Goal: Book appointment/travel/reservation

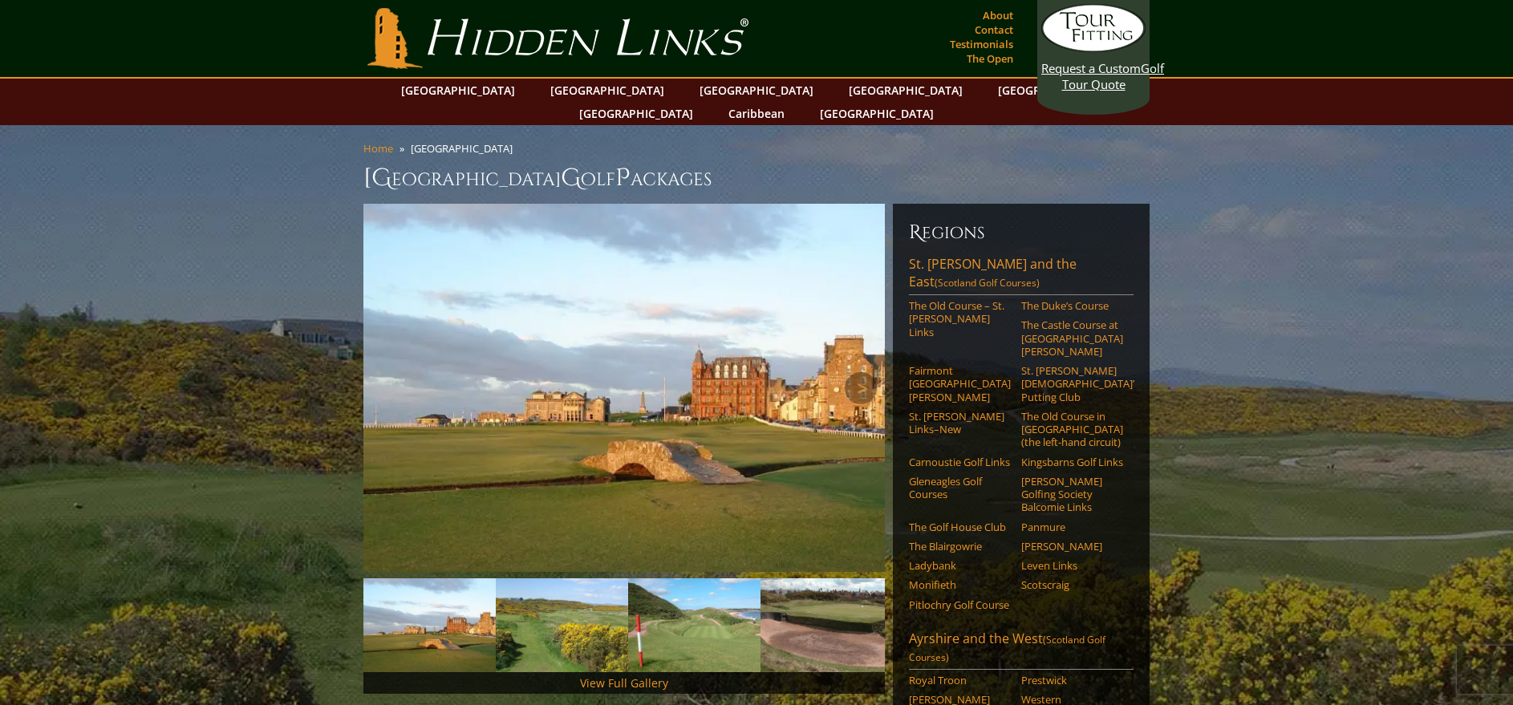
scroll to position [10, 0]
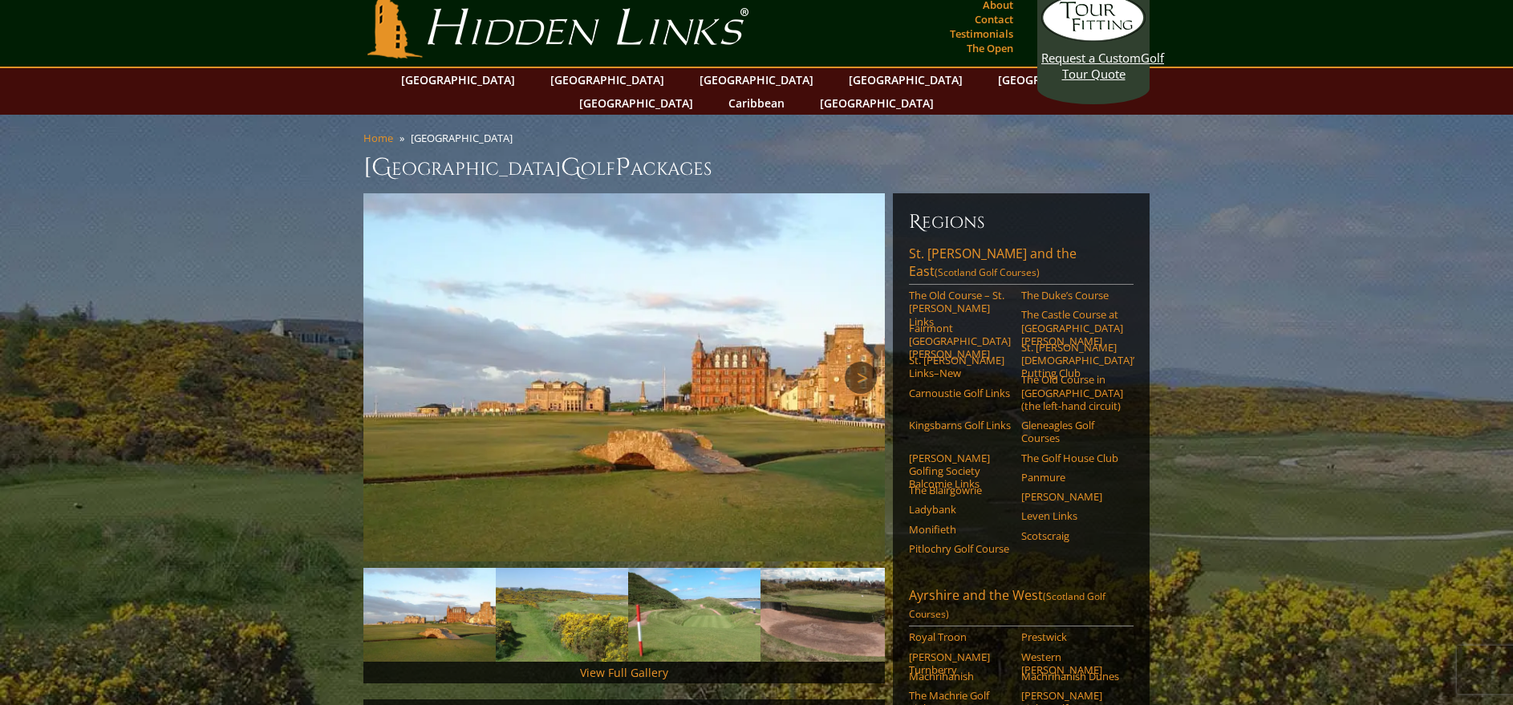
click at [858, 362] on link "Next" at bounding box center [861, 378] width 32 height 32
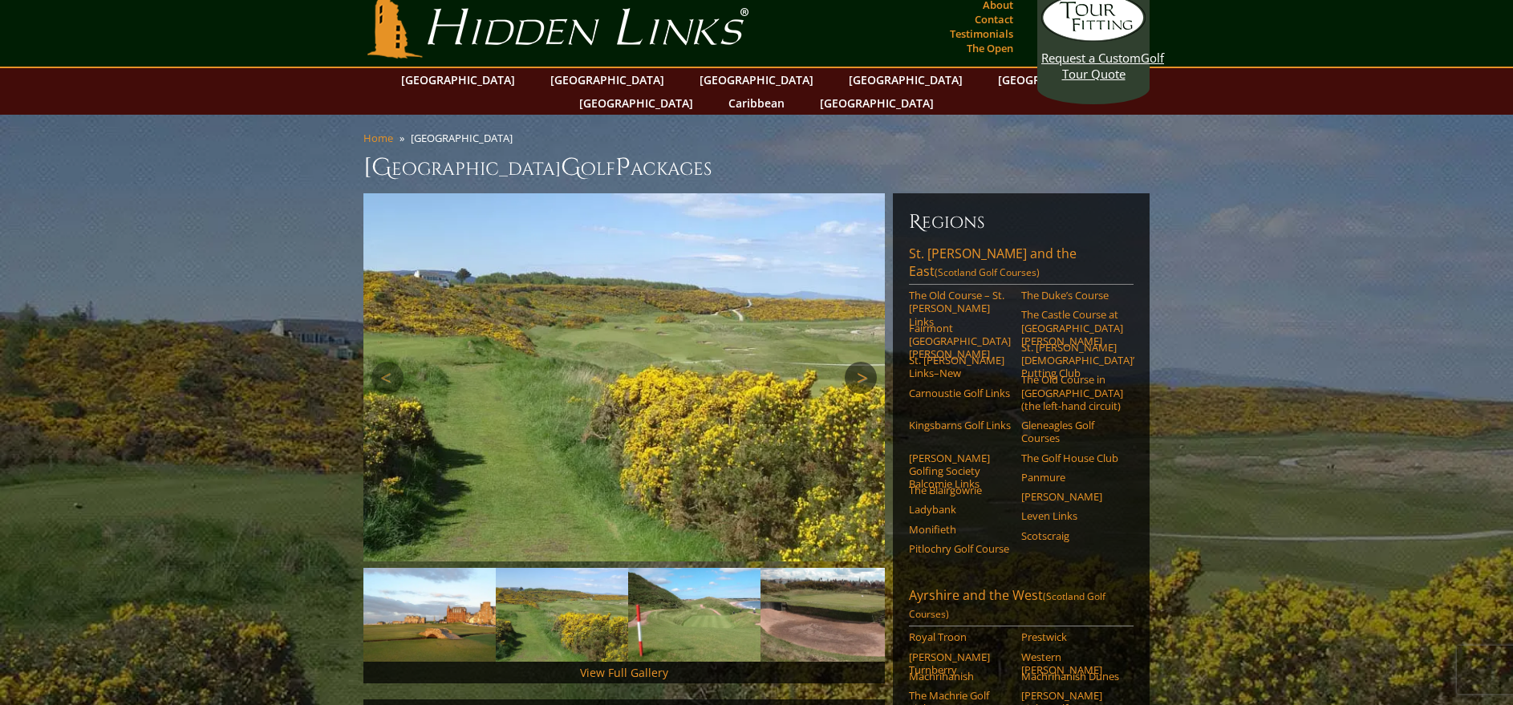
click at [858, 362] on link "Next" at bounding box center [861, 378] width 32 height 32
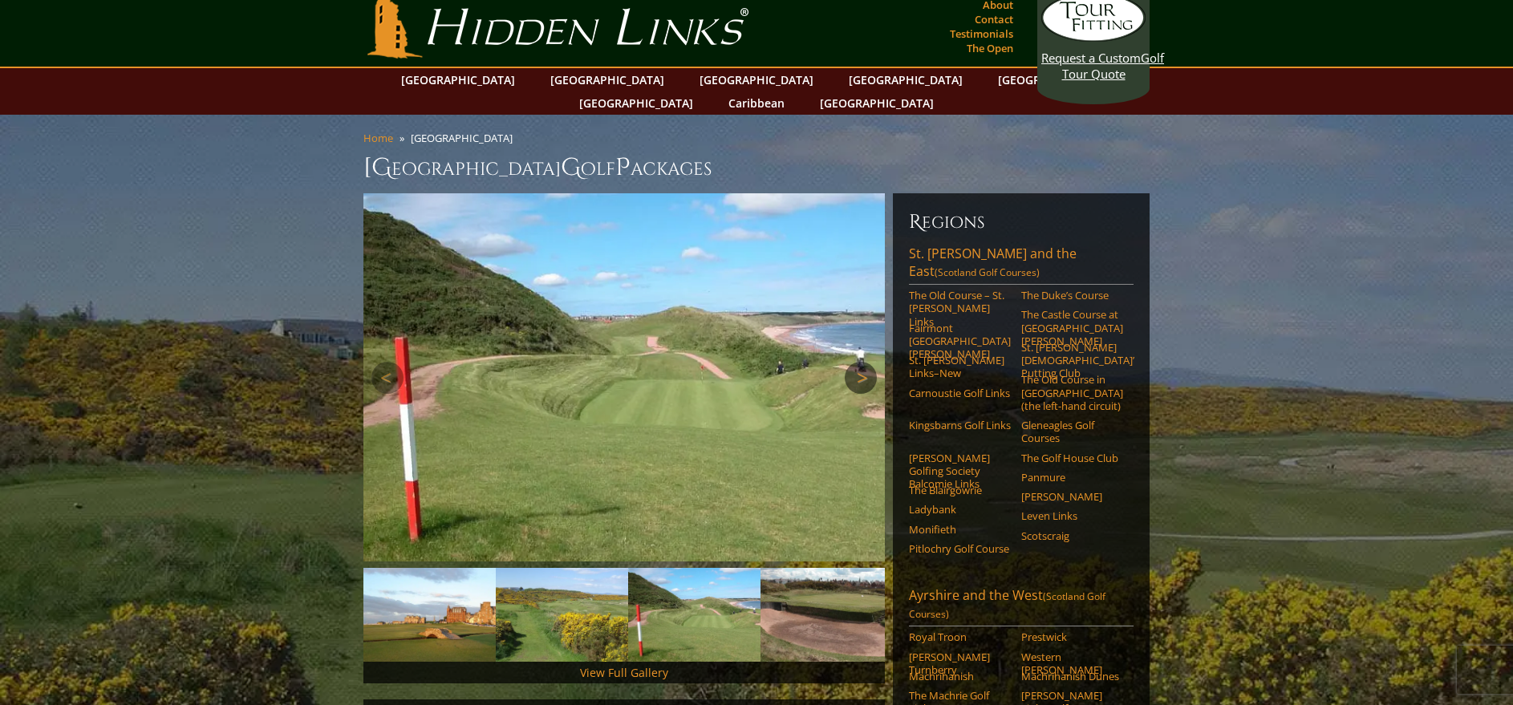
click at [861, 362] on link "Next" at bounding box center [861, 378] width 32 height 32
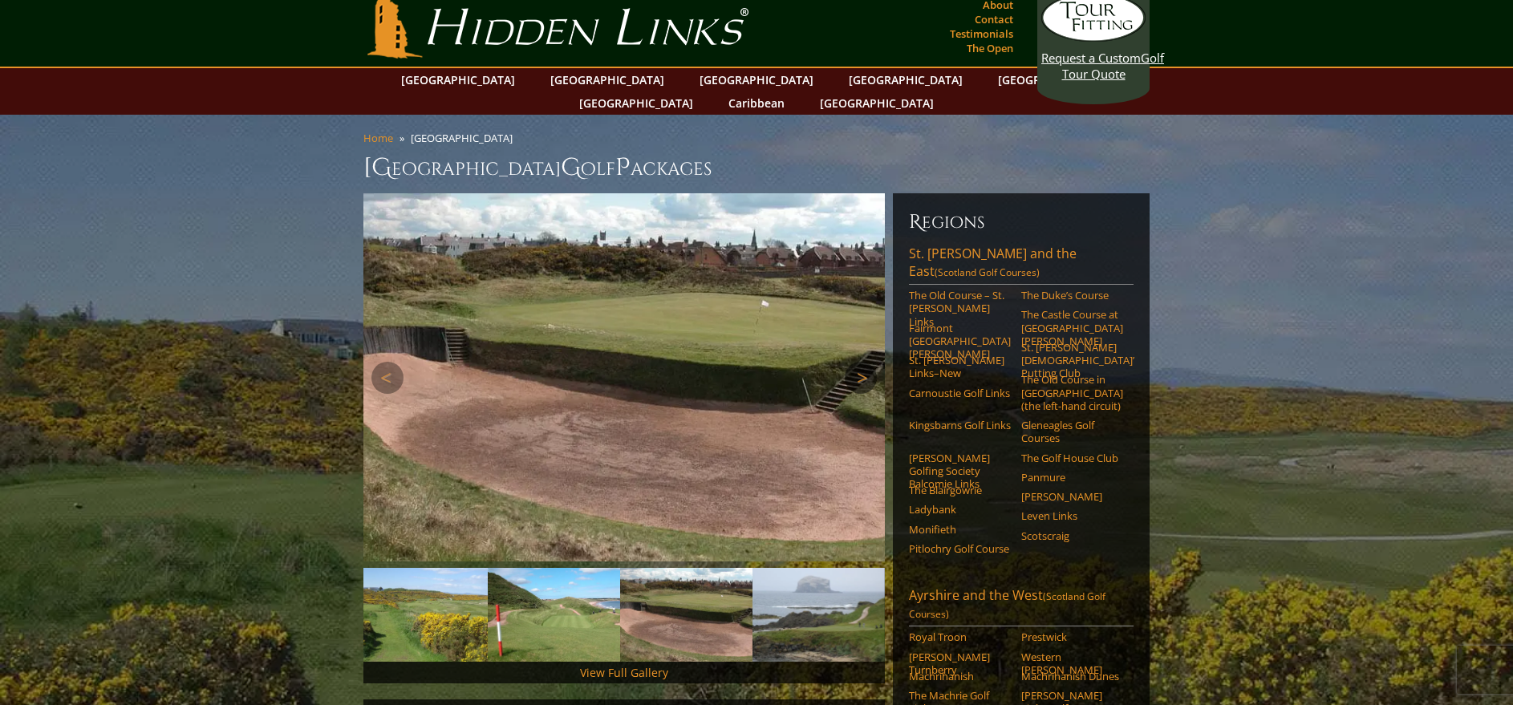
click at [861, 362] on link "Next" at bounding box center [861, 378] width 32 height 32
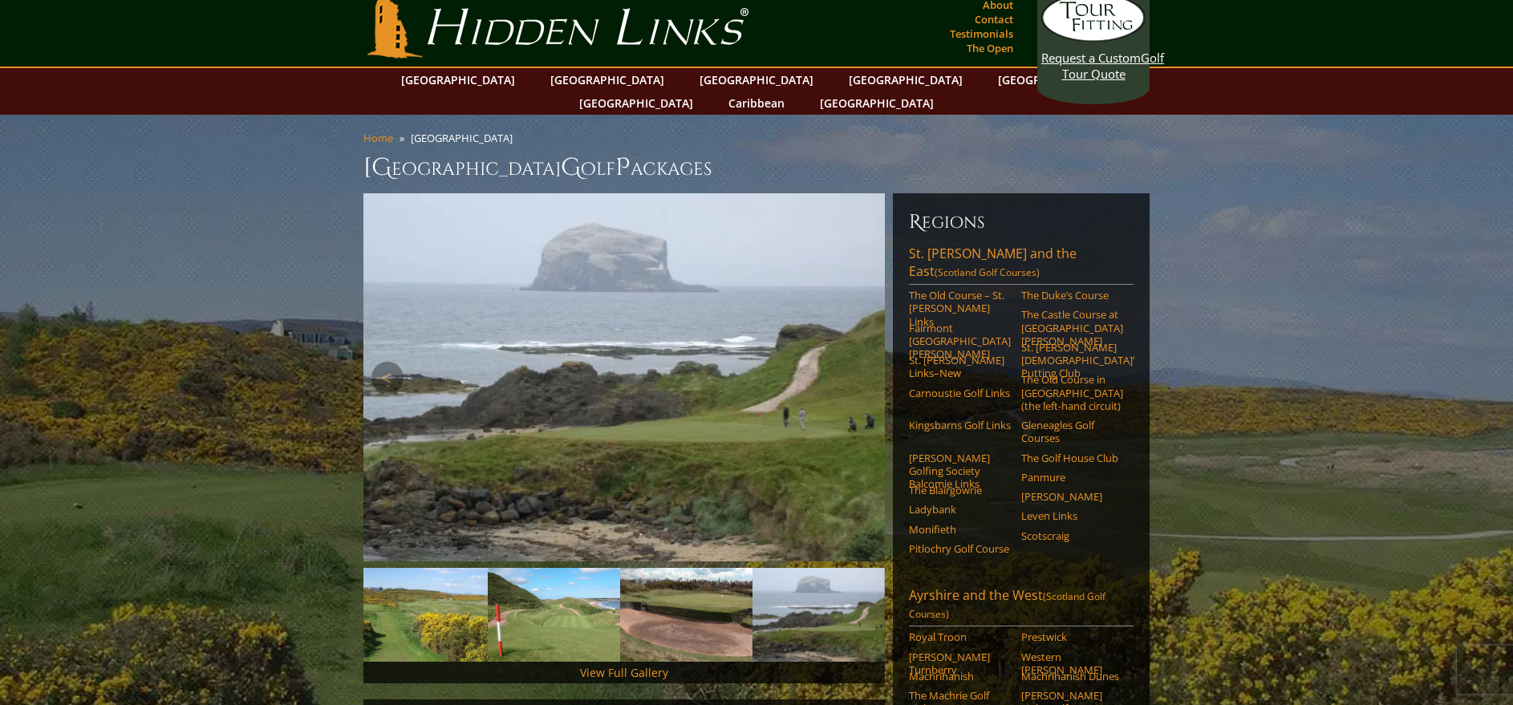
click at [861, 362] on link "Next" at bounding box center [861, 378] width 32 height 32
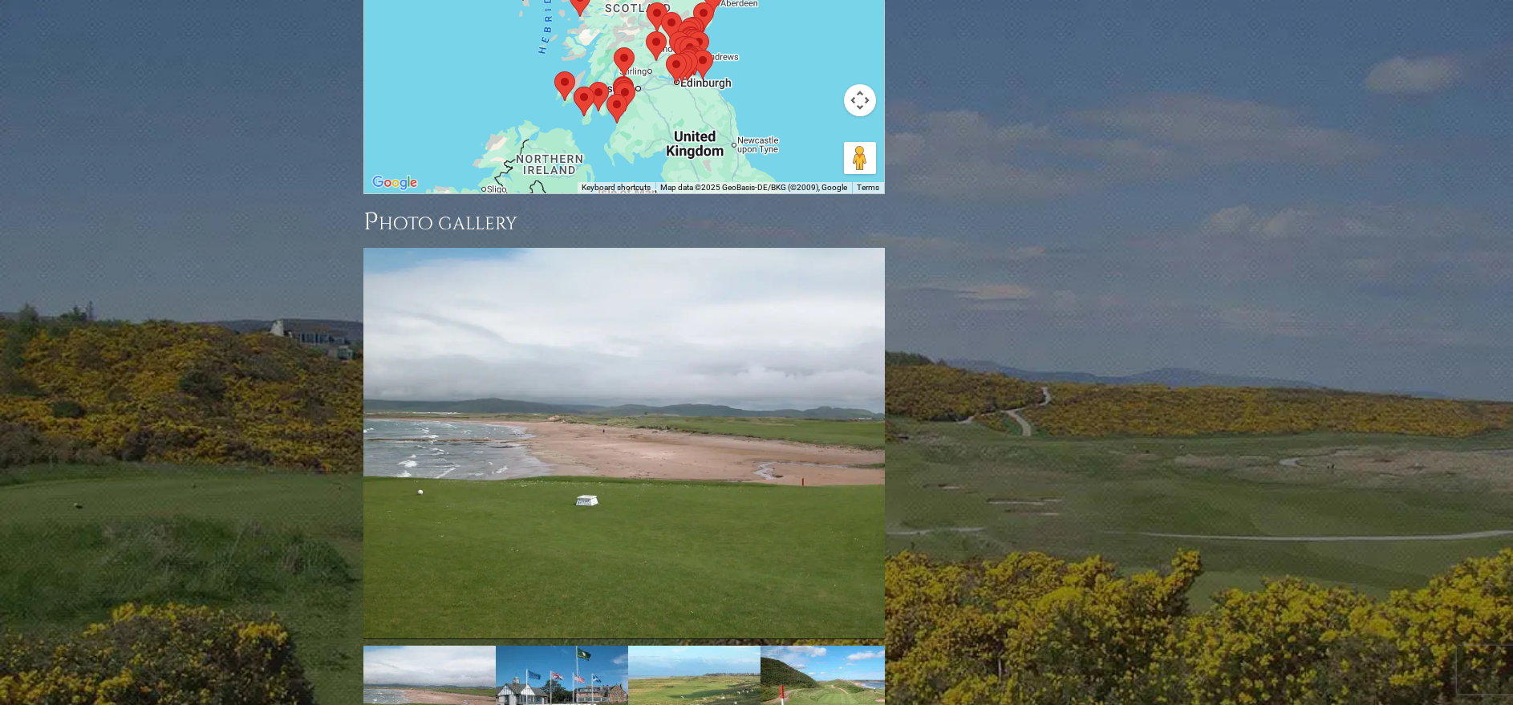
scroll to position [2214, 0]
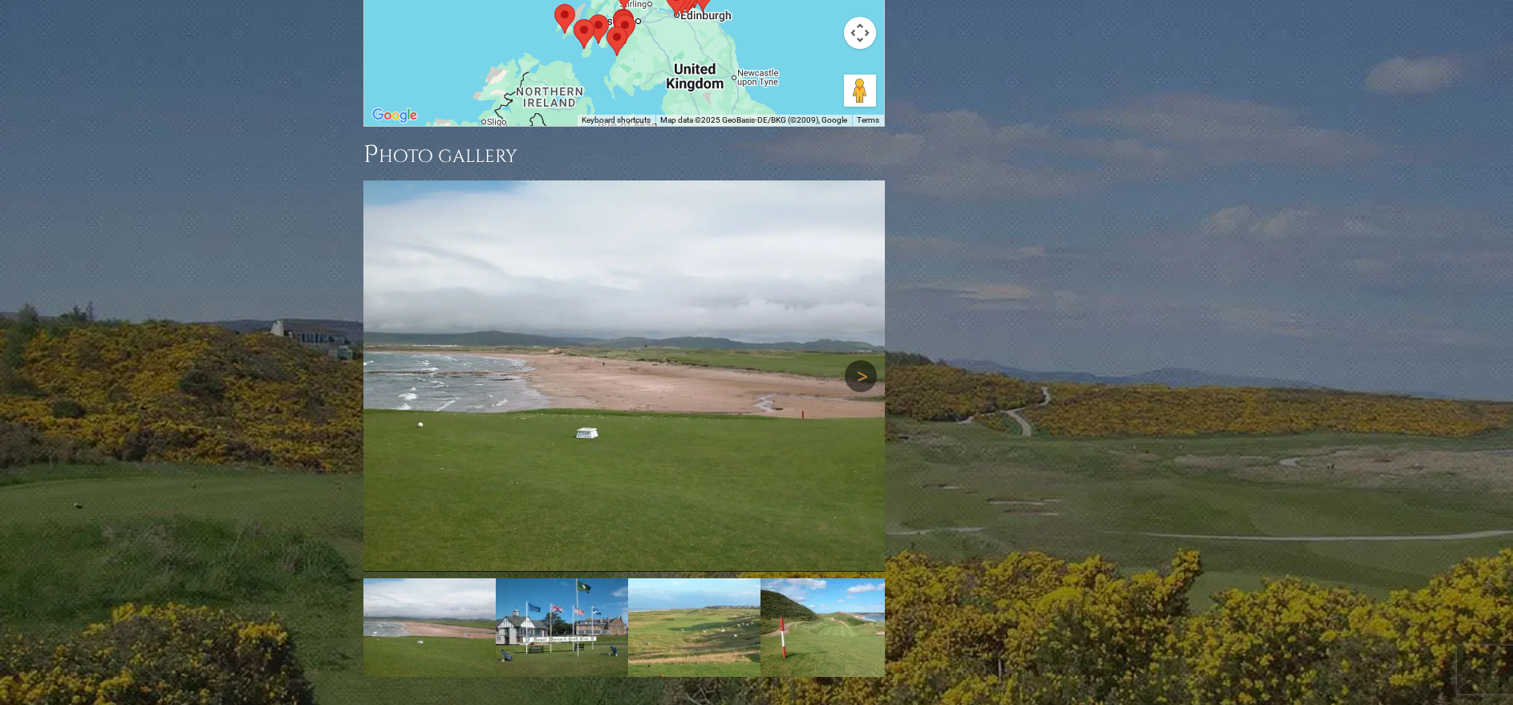
click at [857, 360] on link "Next" at bounding box center [861, 376] width 32 height 32
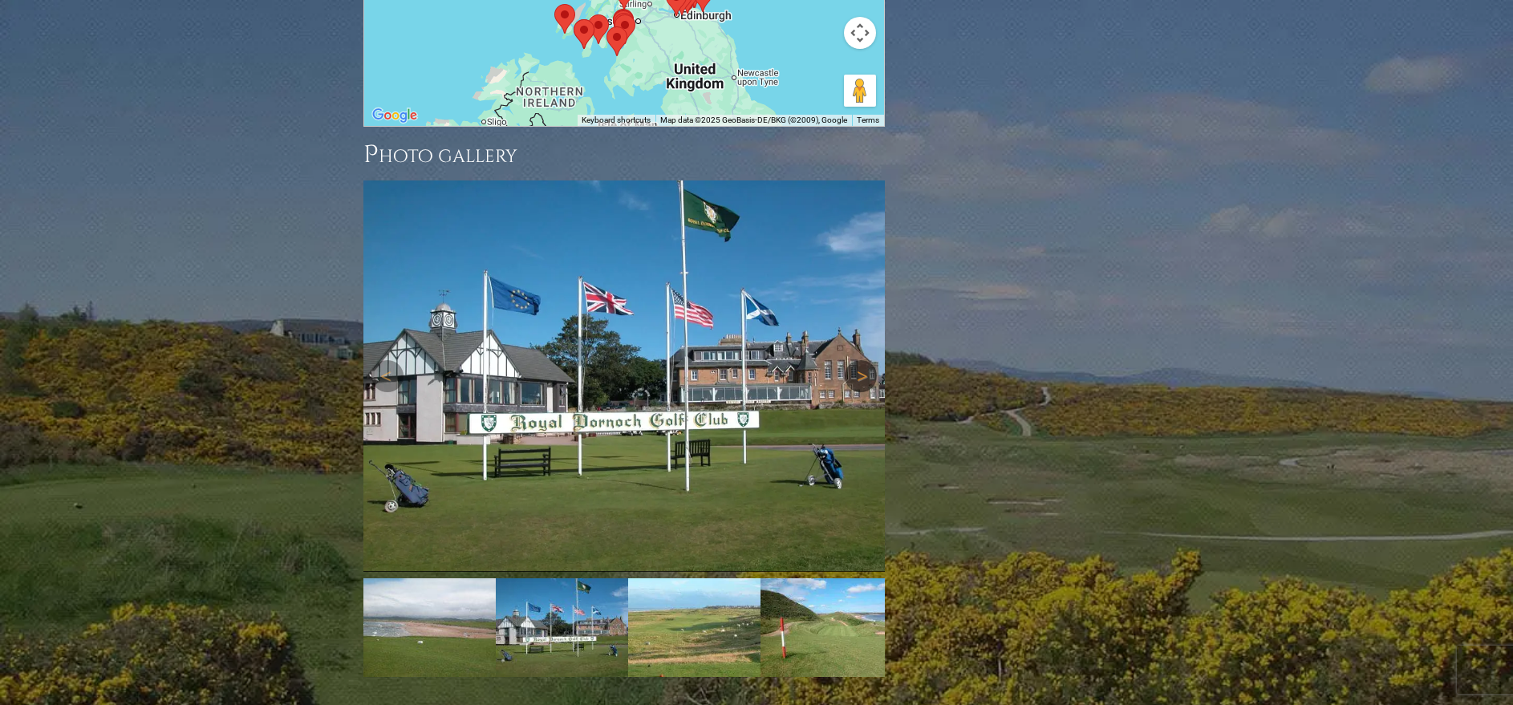
click at [857, 360] on link "Next" at bounding box center [861, 376] width 32 height 32
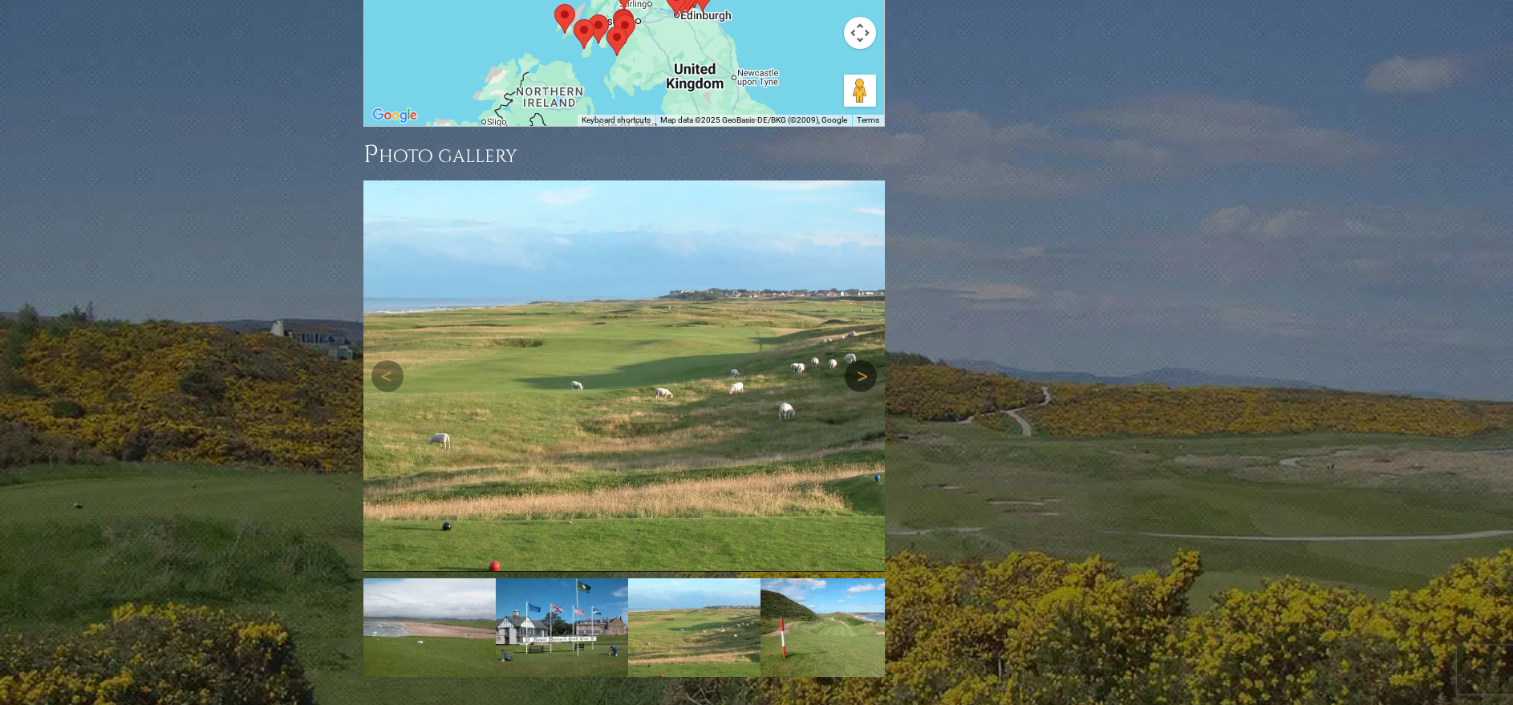
click at [857, 360] on link "Next" at bounding box center [861, 376] width 32 height 32
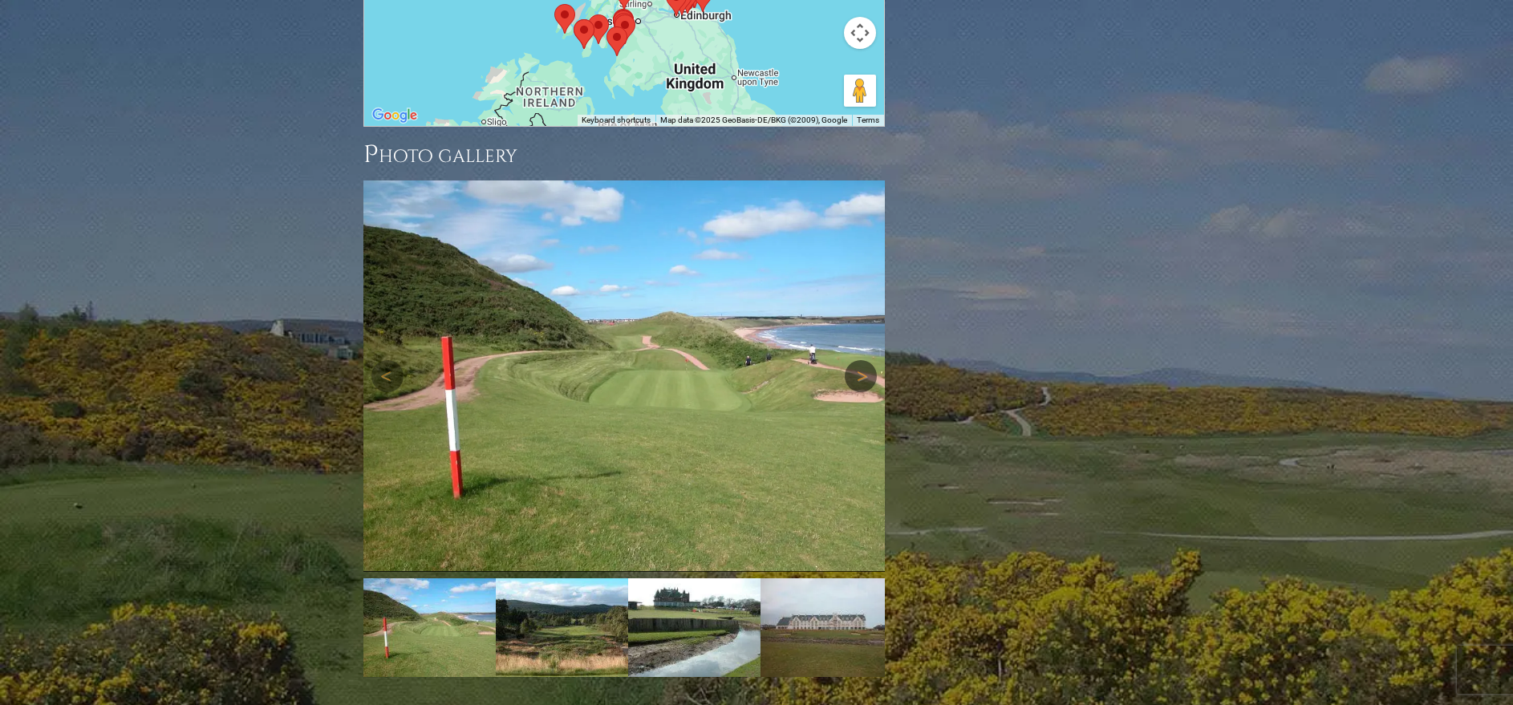
click at [857, 360] on link "Next" at bounding box center [861, 376] width 32 height 32
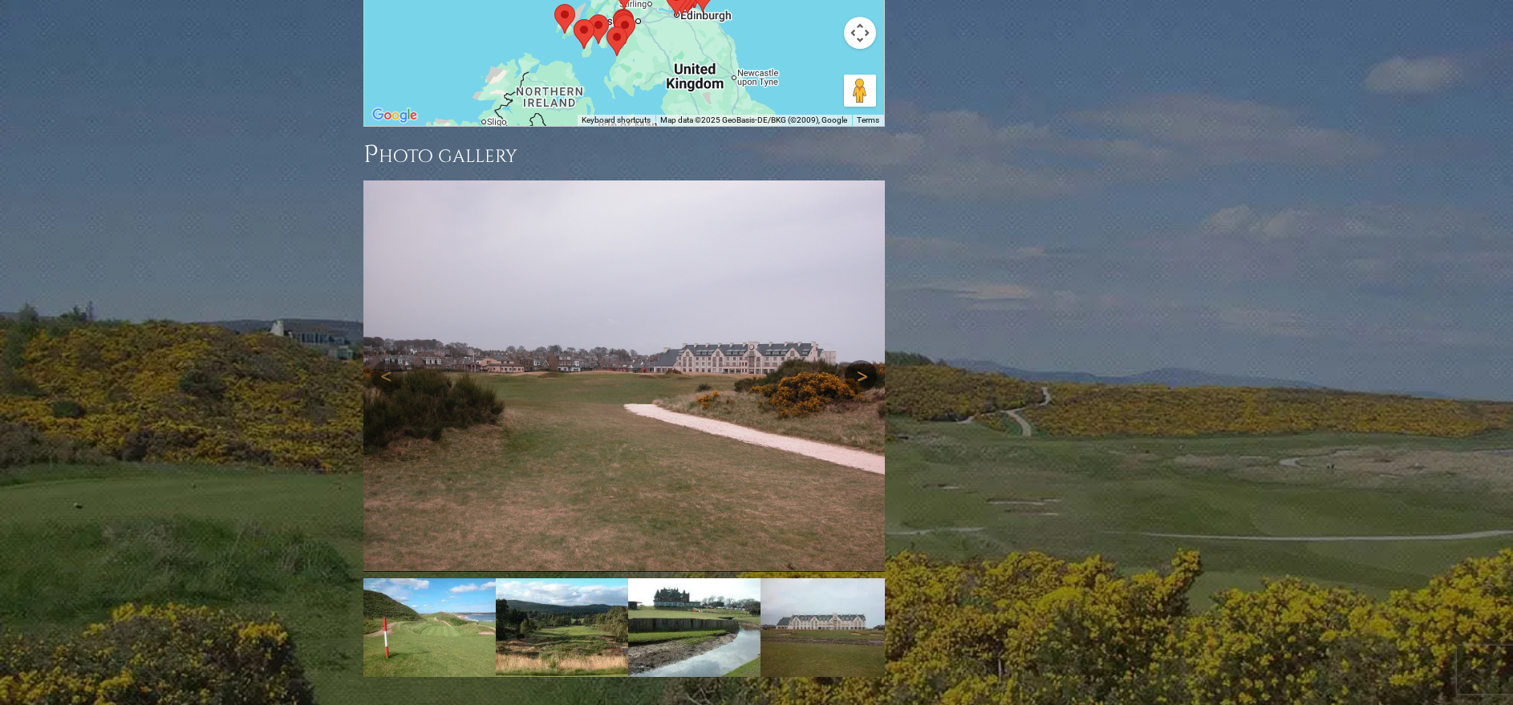
click at [857, 360] on link "Next" at bounding box center [861, 376] width 32 height 32
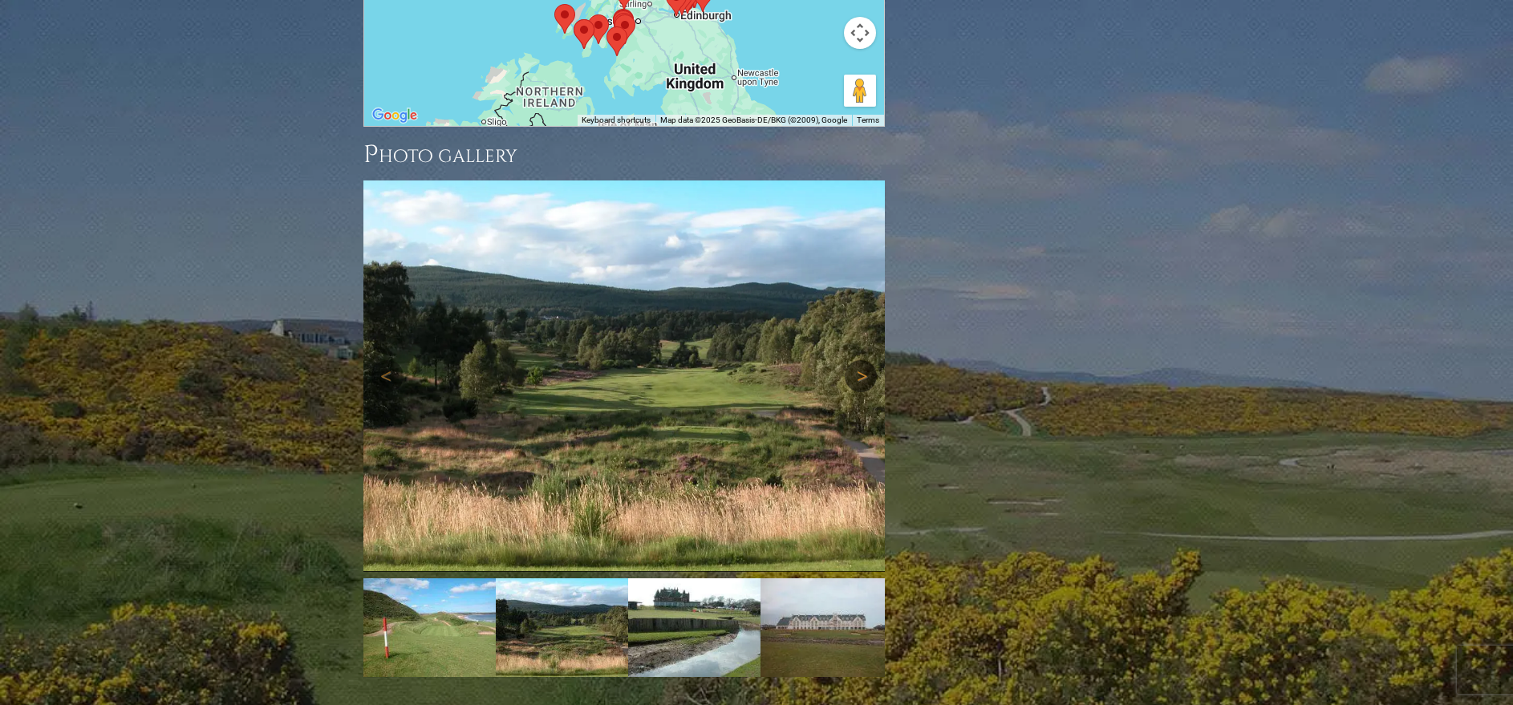
click at [857, 360] on link "Next" at bounding box center [861, 376] width 32 height 32
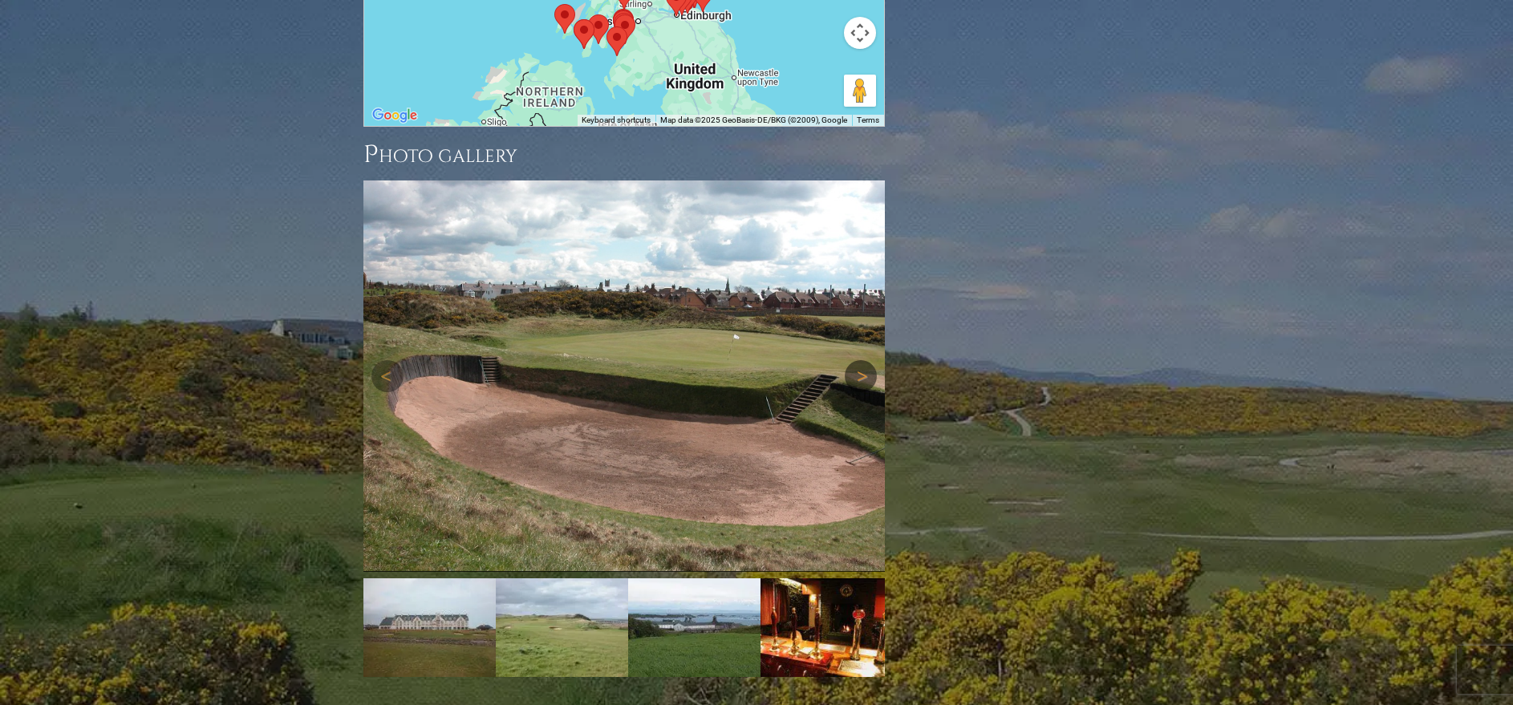
click at [857, 360] on link "Next" at bounding box center [861, 376] width 32 height 32
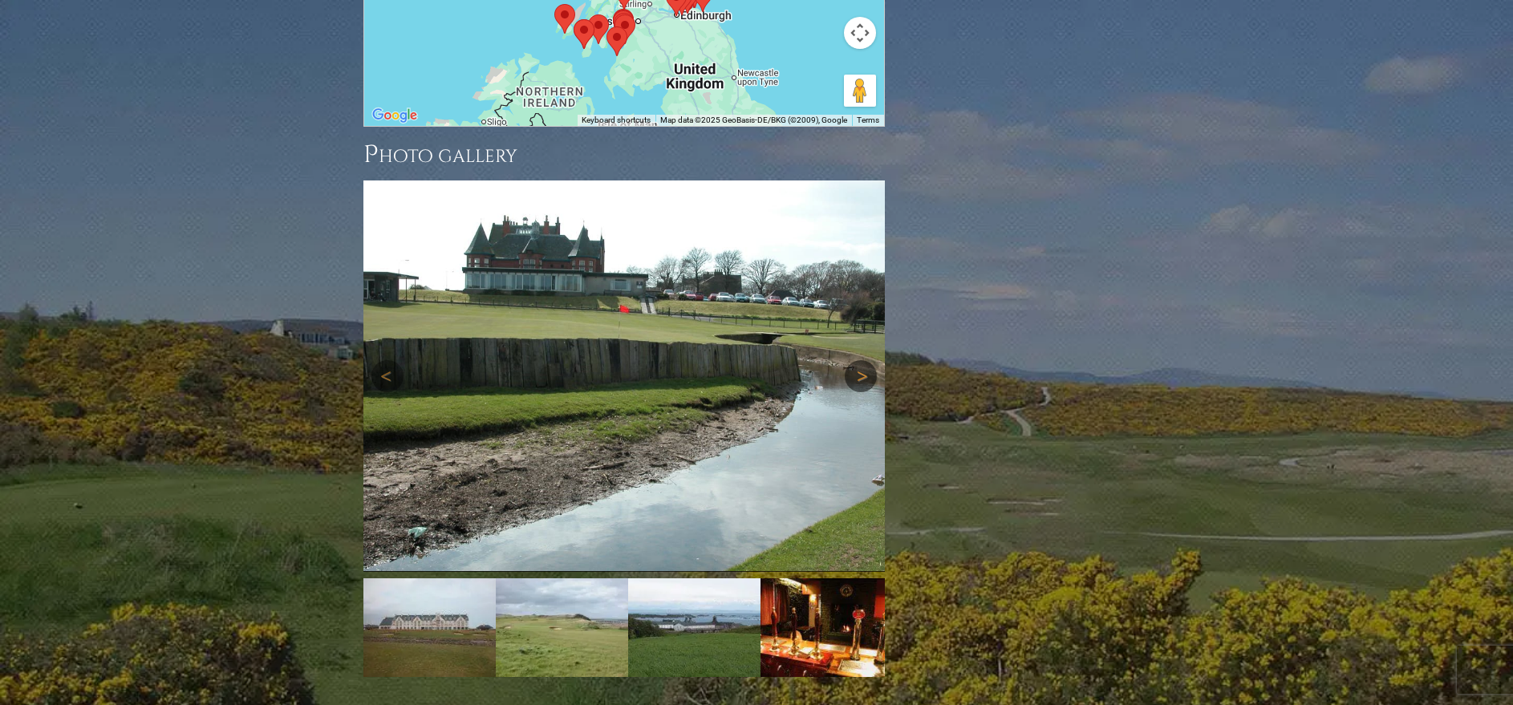
click at [857, 360] on link "Next" at bounding box center [861, 376] width 32 height 32
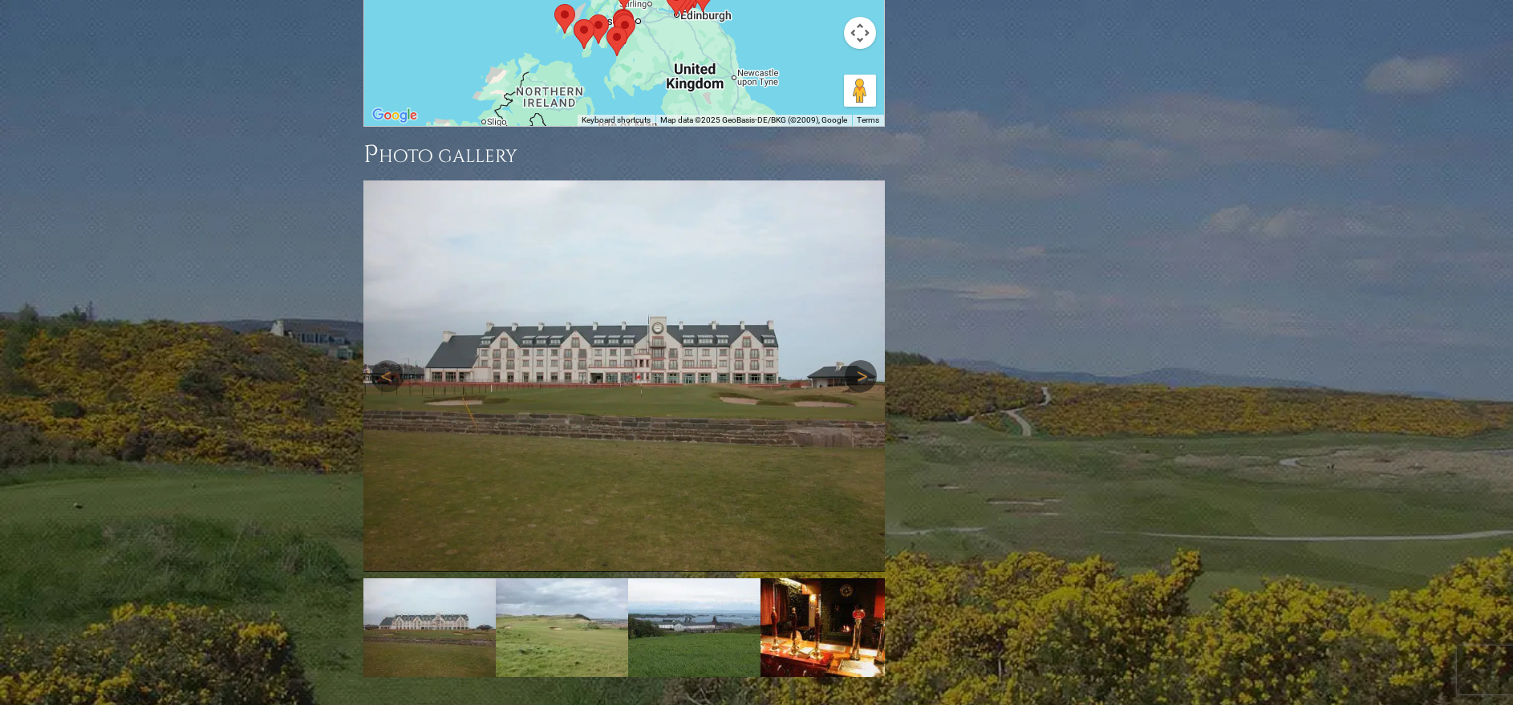
click at [857, 360] on link "Next" at bounding box center [861, 376] width 32 height 32
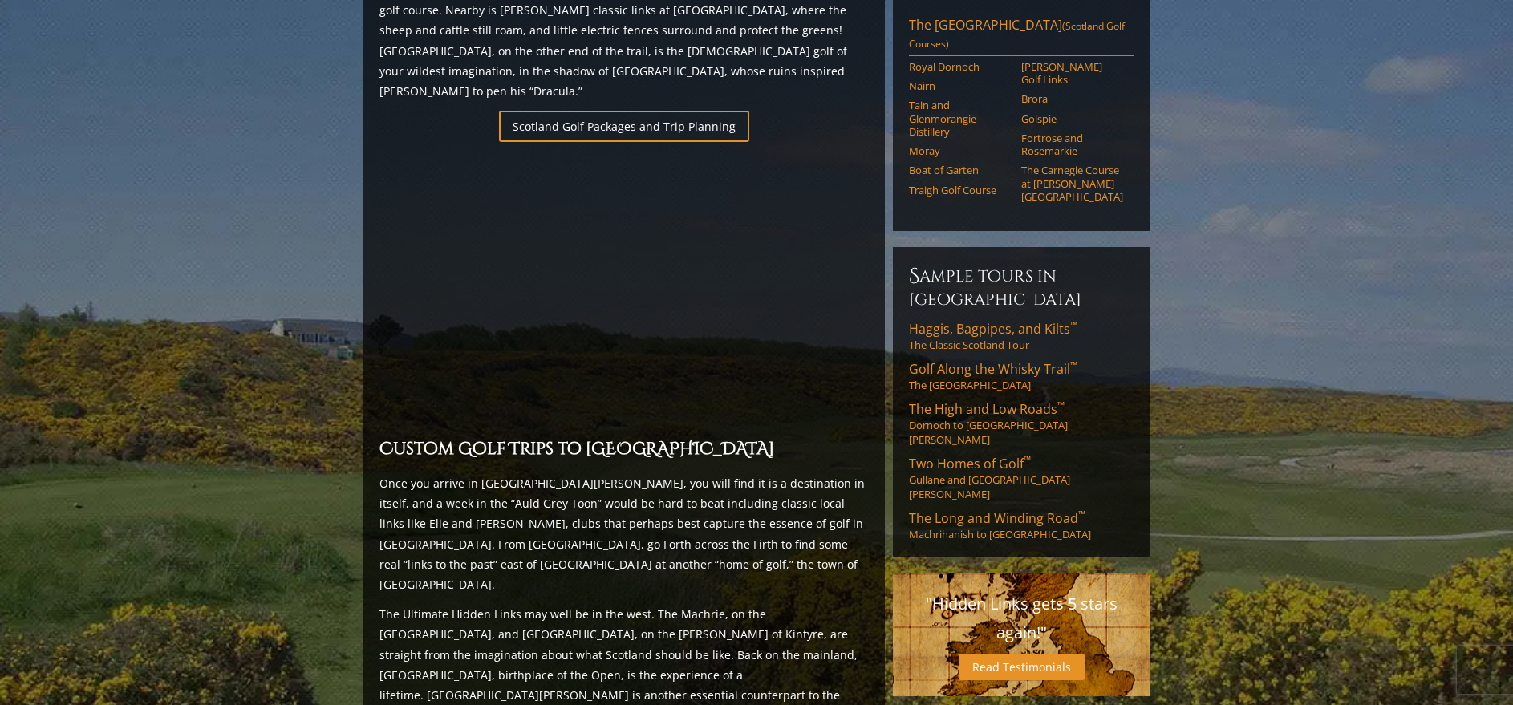
scroll to position [1004, 0]
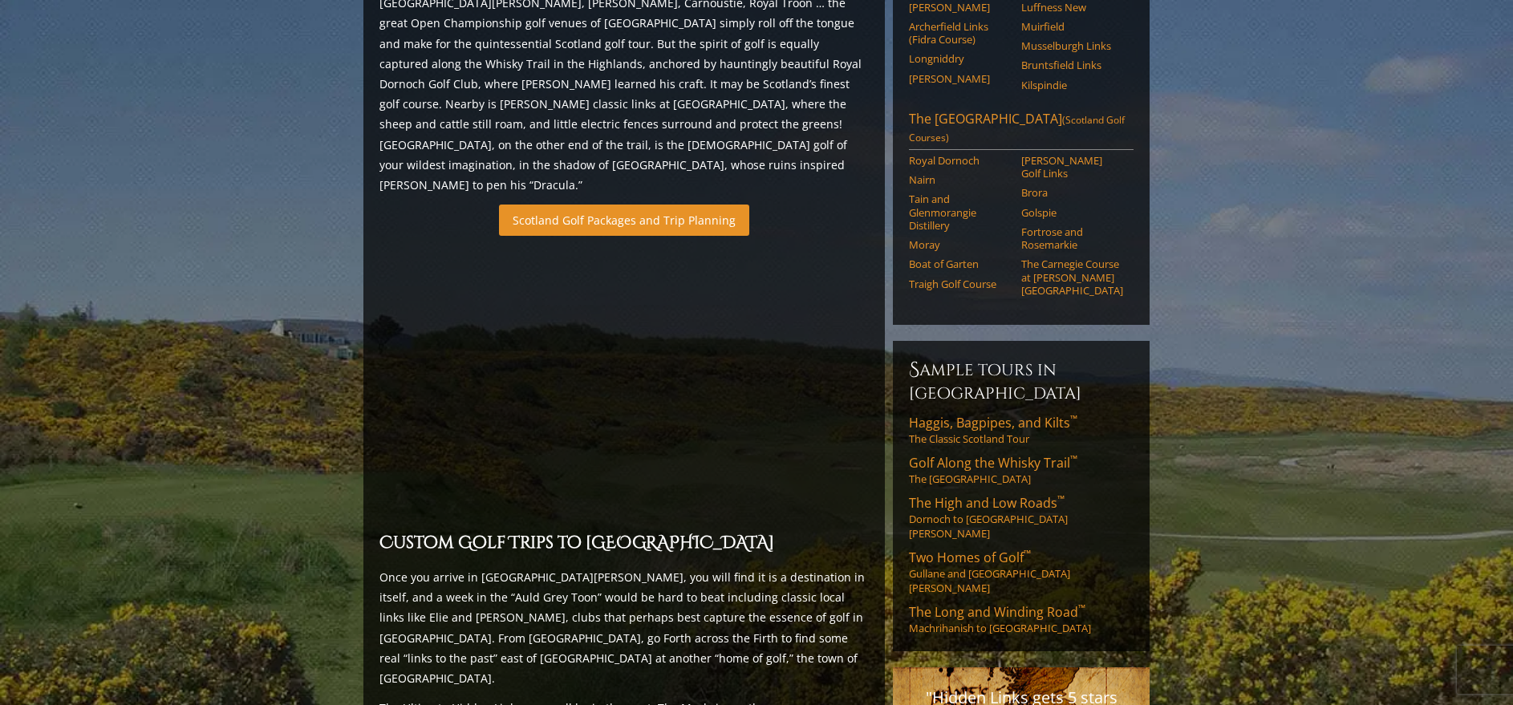
click at [702, 205] on link "Scotland Golf Packages and Trip Planning" at bounding box center [624, 220] width 250 height 31
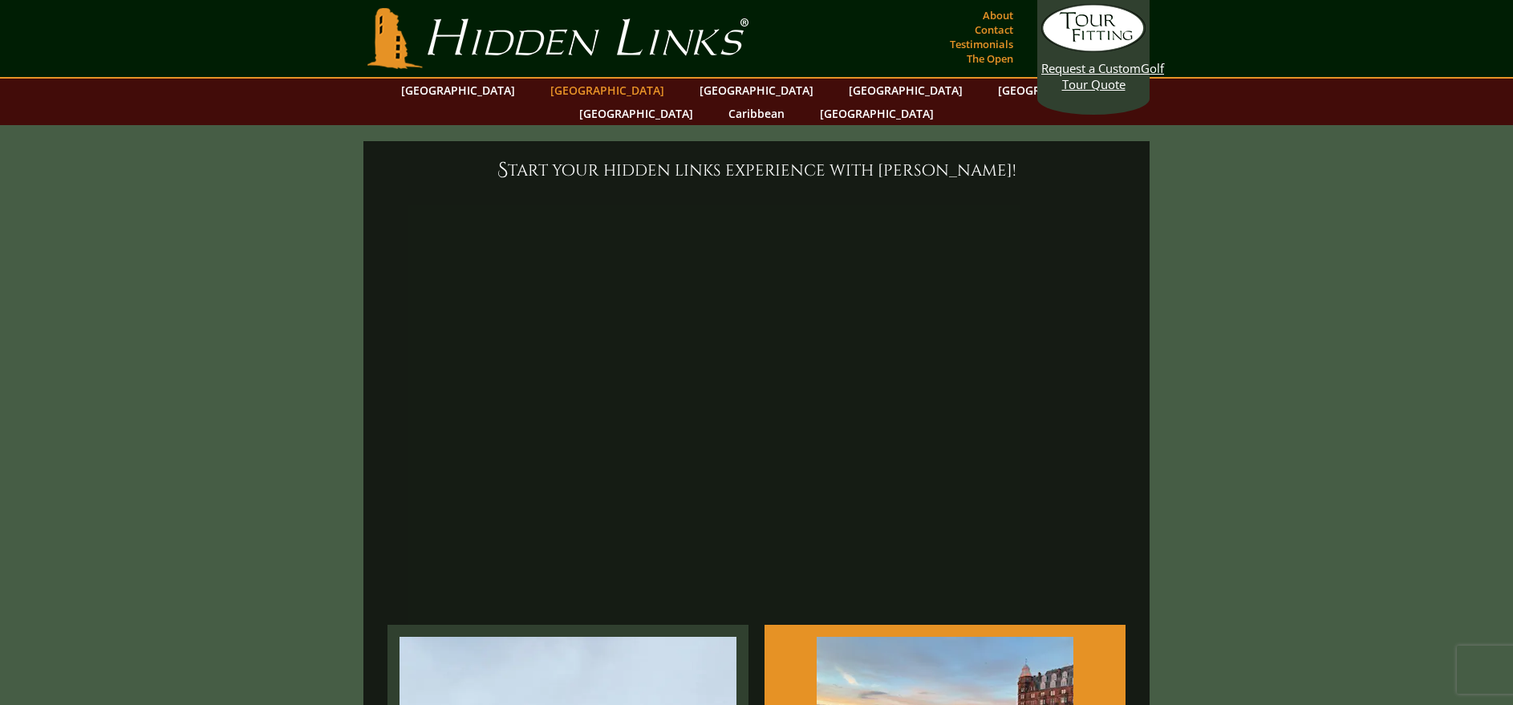
click at [603, 96] on link "[GEOGRAPHIC_DATA]" at bounding box center [607, 90] width 130 height 23
